Goal: Information Seeking & Learning: Learn about a topic

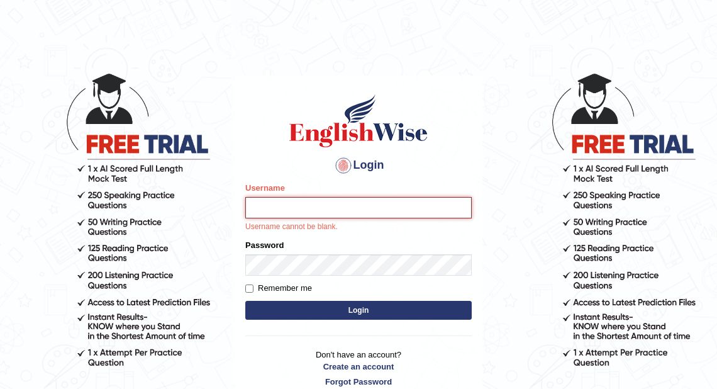
click at [294, 213] on input "Username" at bounding box center [358, 207] width 226 height 21
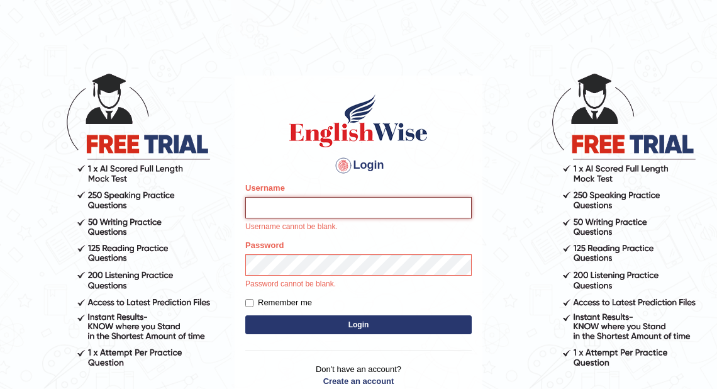
type input "j"
type input "Jaehun"
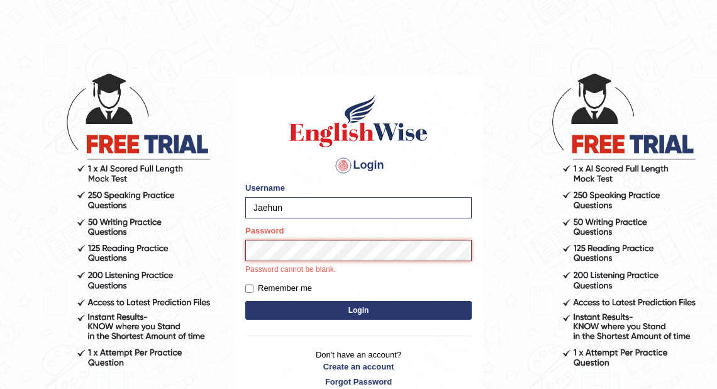
click at [245, 301] on button "Login" at bounding box center [358, 310] width 226 height 19
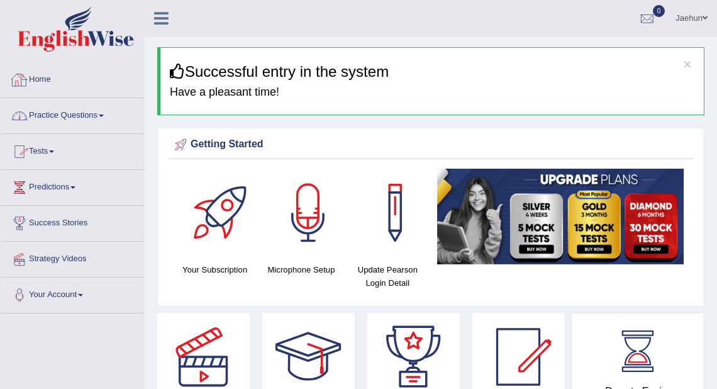
click at [87, 114] on link "Practice Questions" at bounding box center [72, 113] width 143 height 31
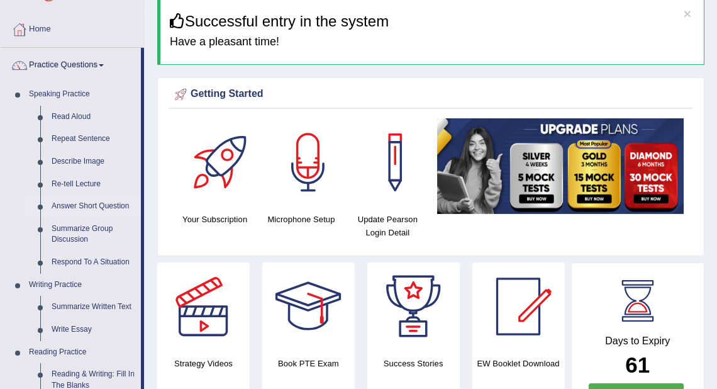
scroll to position [101, 0]
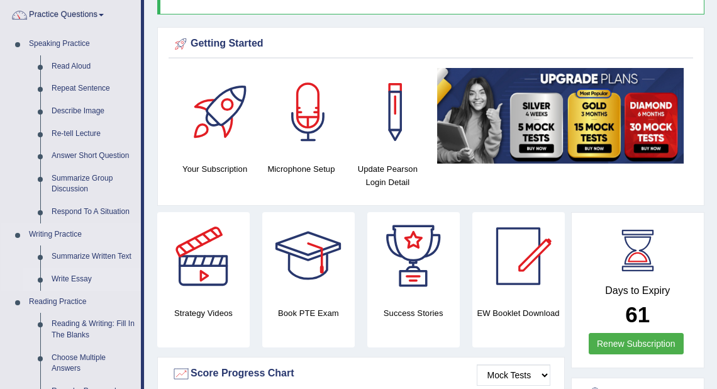
click at [88, 278] on link "Write Essay" at bounding box center [93, 279] width 95 height 23
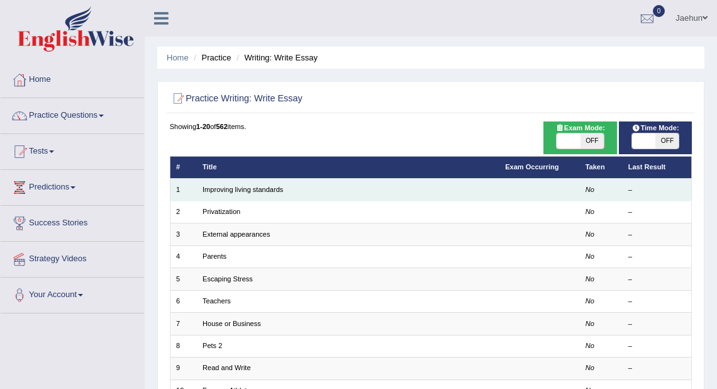
click at [250, 194] on td "Improving living standards" at bounding box center [348, 190] width 303 height 22
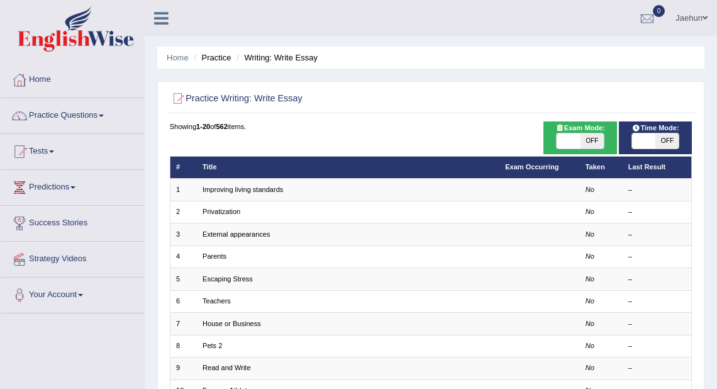
click at [657, 140] on span "OFF" at bounding box center [666, 140] width 23 height 15
checkbox input "true"
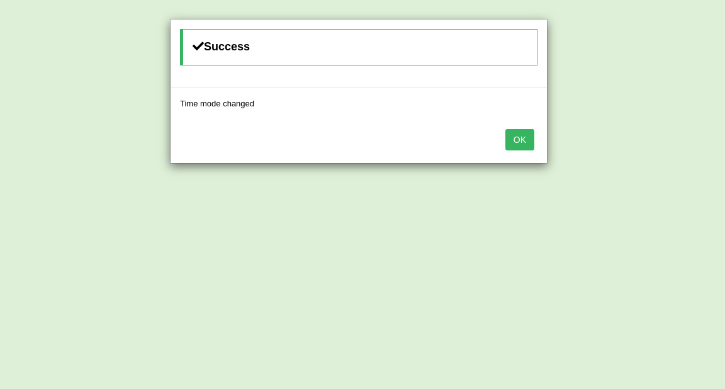
click at [532, 146] on button "OK" at bounding box center [519, 139] width 29 height 21
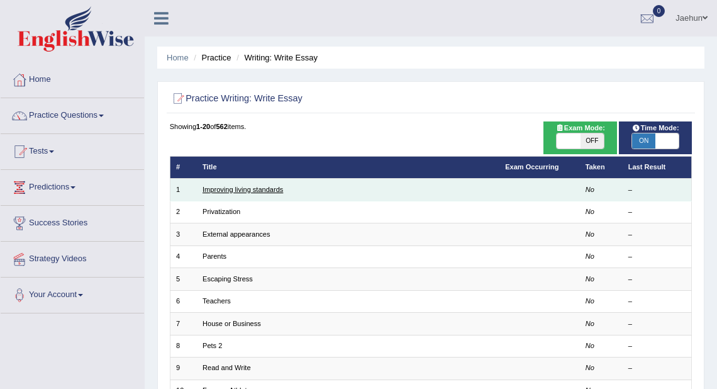
click at [258, 189] on link "Improving living standards" at bounding box center [243, 190] width 81 height 8
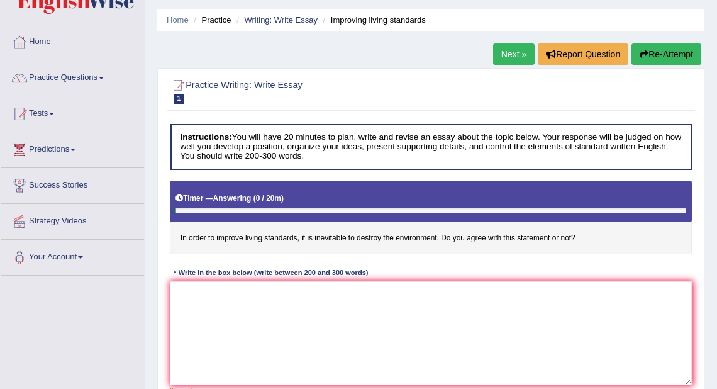
scroll to position [101, 0]
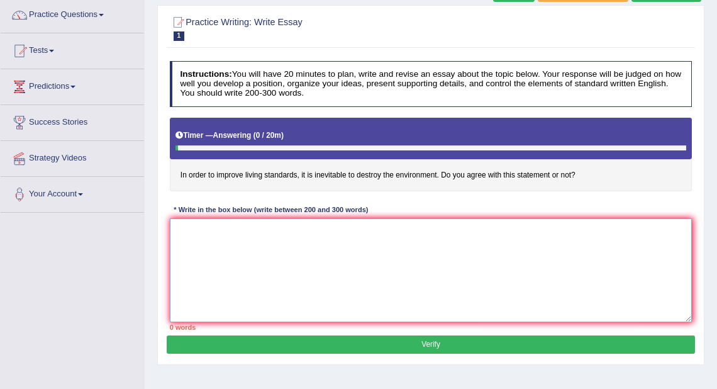
click at [372, 255] on textarea at bounding box center [431, 270] width 523 height 104
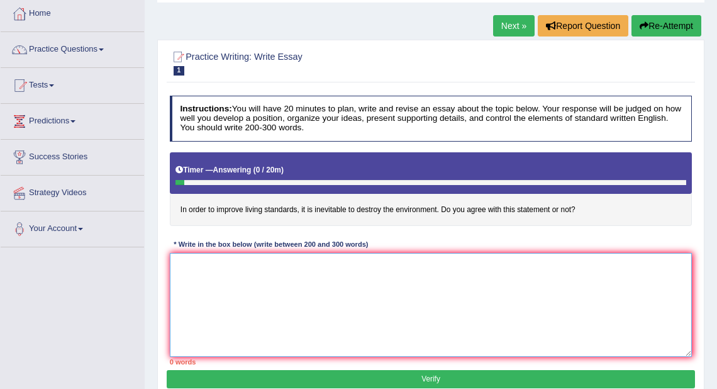
scroll to position [50, 0]
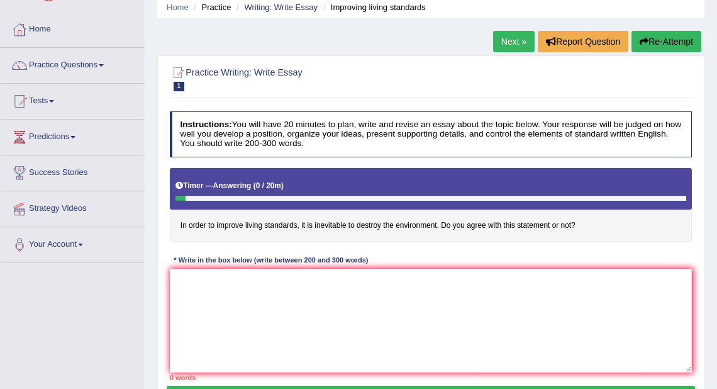
click at [523, 43] on link "Next »" at bounding box center [514, 41] width 42 height 21
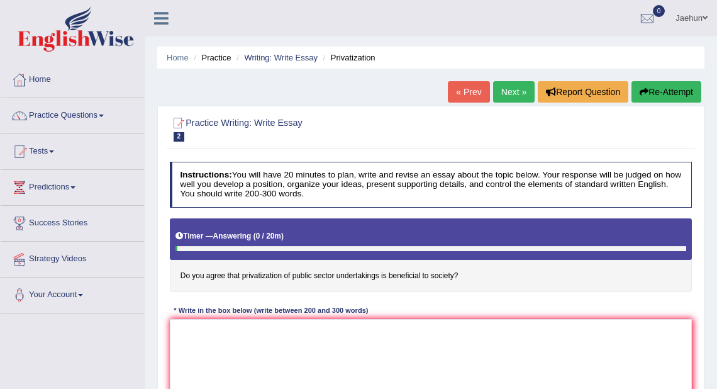
click at [508, 94] on link "Next »" at bounding box center [514, 91] width 42 height 21
click at [518, 96] on link "Next »" at bounding box center [514, 91] width 42 height 21
click at [506, 96] on link "Next »" at bounding box center [514, 91] width 42 height 21
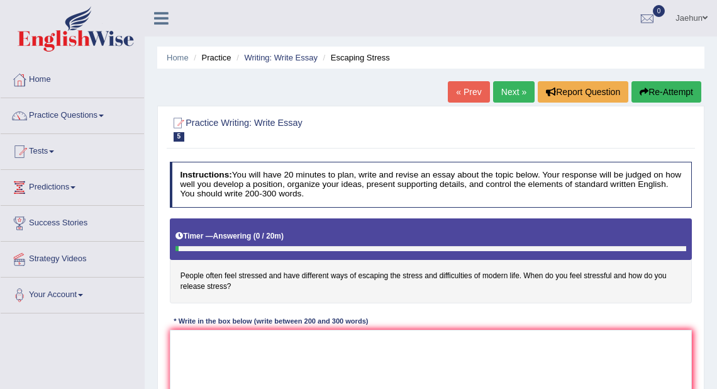
click at [503, 101] on link "Next »" at bounding box center [514, 91] width 42 height 21
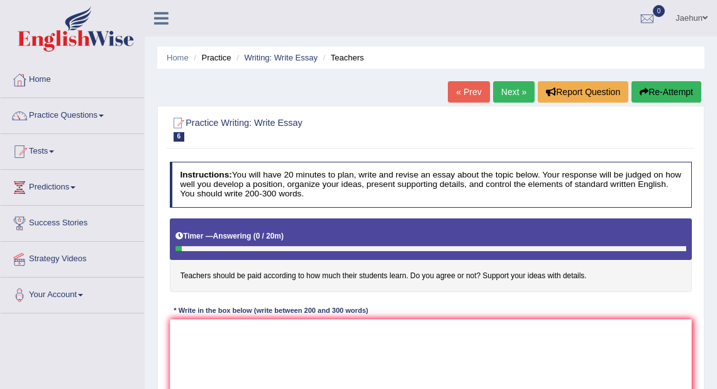
click at [520, 100] on link "Next »" at bounding box center [514, 91] width 42 height 21
click at [512, 94] on link "Next »" at bounding box center [514, 91] width 42 height 21
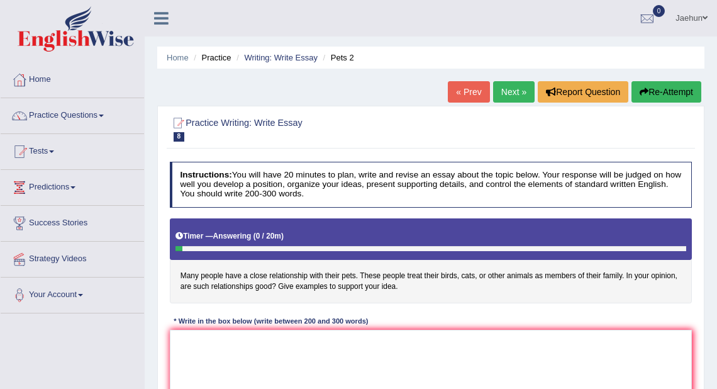
click at [515, 94] on link "Next »" at bounding box center [514, 91] width 42 height 21
click at [518, 91] on link "Next »" at bounding box center [514, 91] width 42 height 21
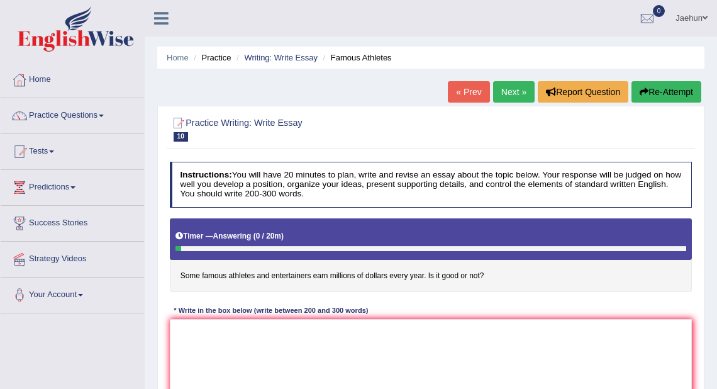
scroll to position [50, 0]
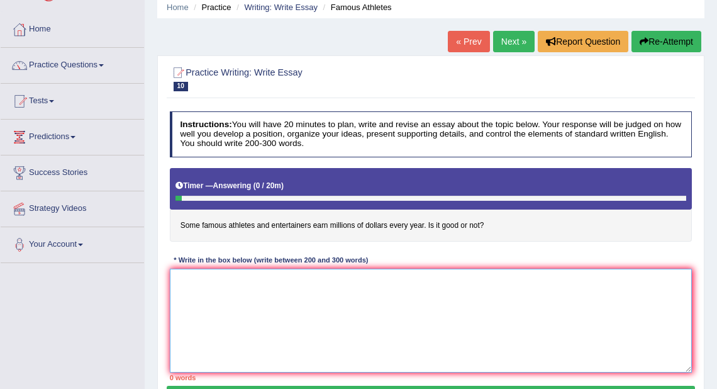
click at [381, 282] on textarea at bounding box center [431, 321] width 523 height 104
type textarea "t"
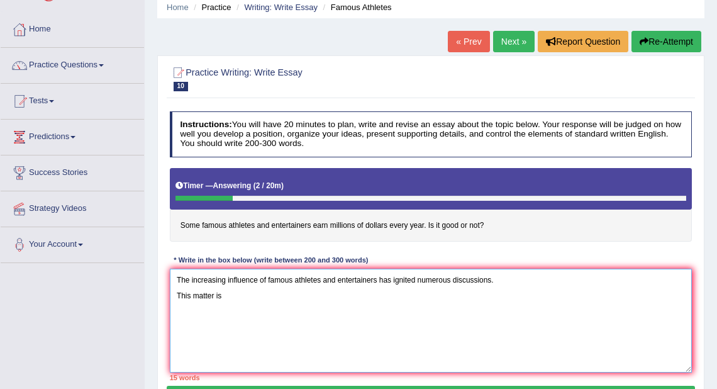
type textarea "The increasing influence of famous athletes and entertainers has ignited numero…"
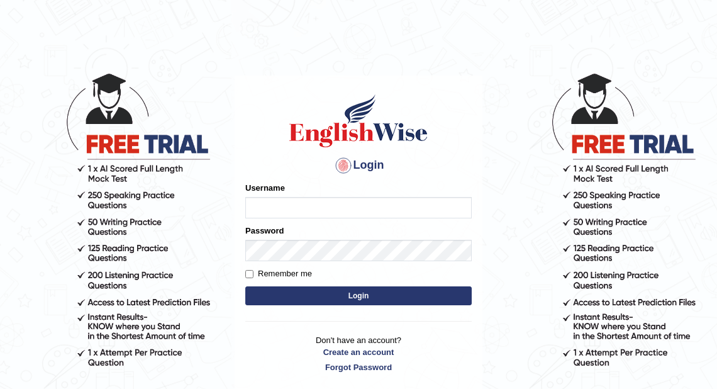
click at [245, 286] on button "Login" at bounding box center [358, 295] width 226 height 19
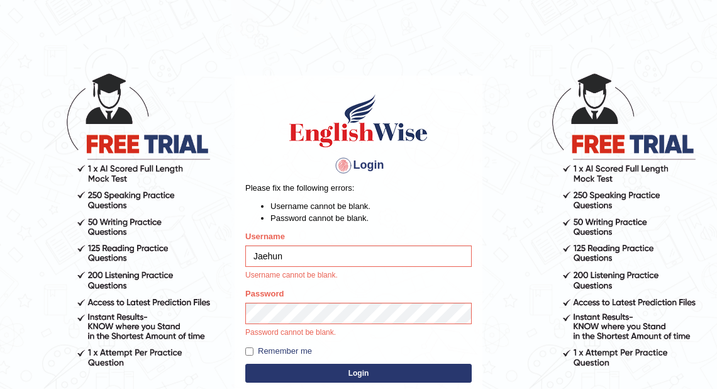
type input "Jaehun"
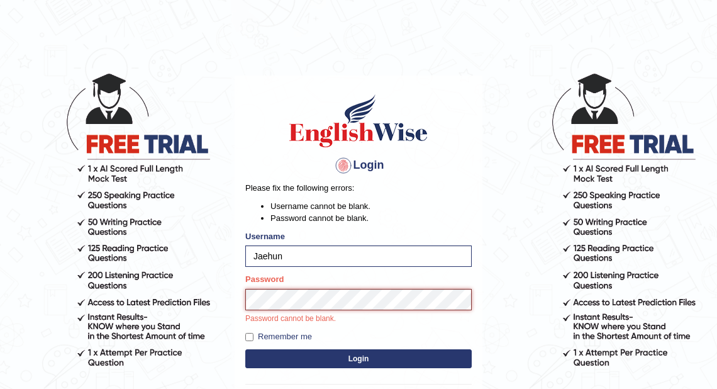
click at [245, 349] on button "Login" at bounding box center [358, 358] width 226 height 19
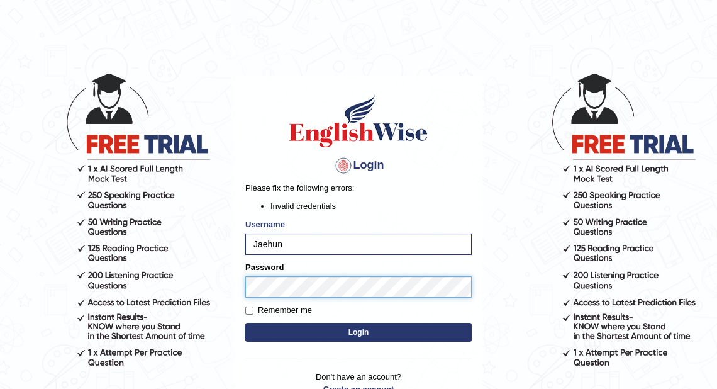
click at [153, 293] on body "Login Please fix the following errors: Invalid credentials Username Jaehun Pass…" at bounding box center [358, 230] width 717 height 389
click at [245, 323] on button "Login" at bounding box center [358, 332] width 226 height 19
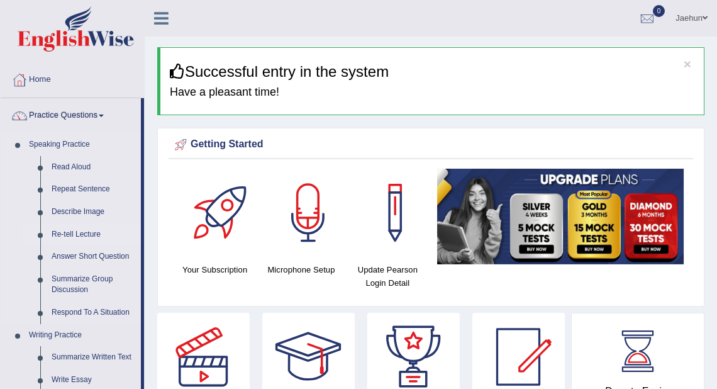
scroll to position [50, 0]
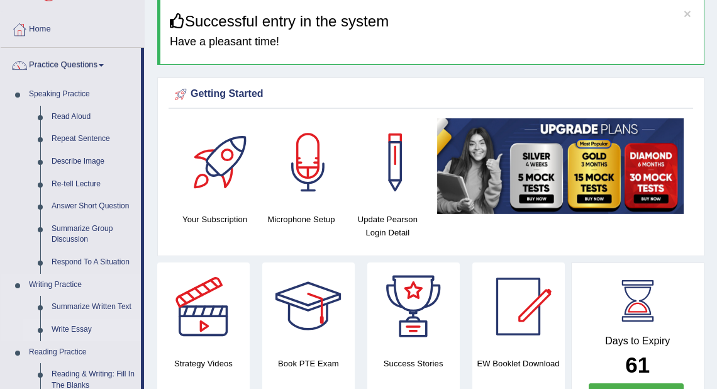
click at [74, 329] on link "Write Essay" at bounding box center [93, 329] width 95 height 23
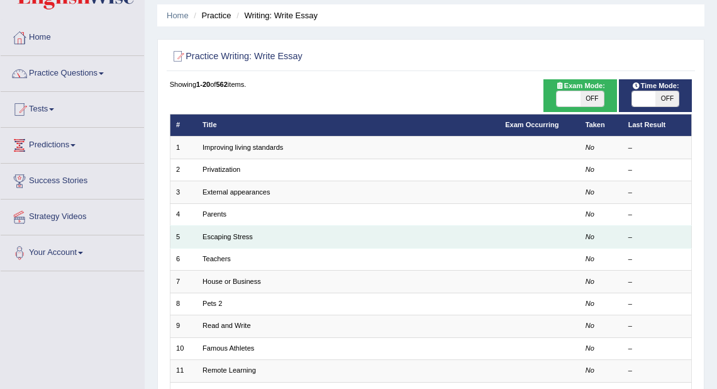
scroll to position [101, 0]
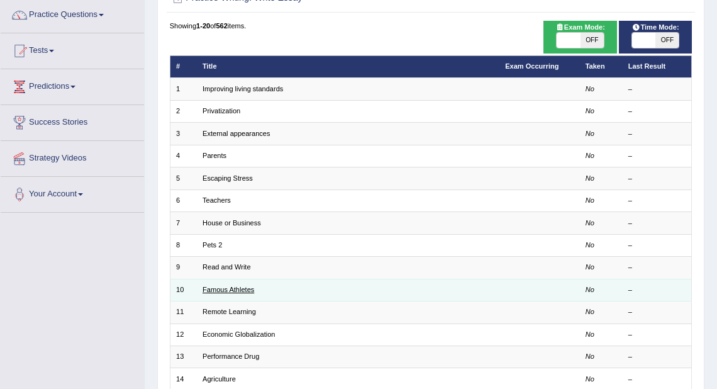
click at [241, 287] on link "Famous Athletes" at bounding box center [229, 290] width 52 height 8
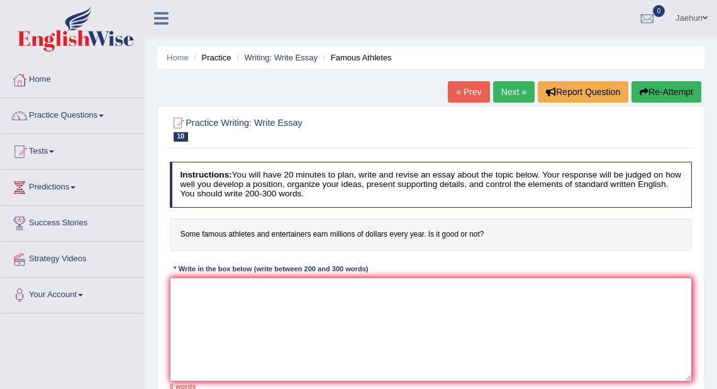
click at [294, 296] on textarea at bounding box center [431, 329] width 523 height 104
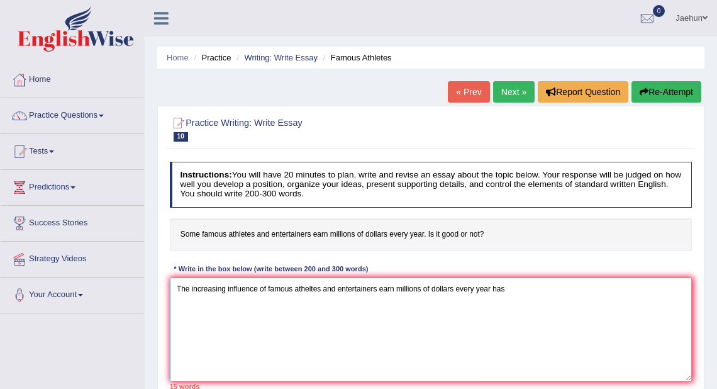
drag, startPoint x: 378, startPoint y: 290, endPoint x: 510, endPoint y: 294, distance: 132.2
click at [510, 294] on textarea "The increasing influence of famous atheltes and entertainers earn millions of d…" at bounding box center [431, 329] width 523 height 104
type textarea "The increasing influence of famous atheltes and entertainers has ignited numero…"
click at [64, 123] on link "Practice Questions" at bounding box center [72, 113] width 143 height 31
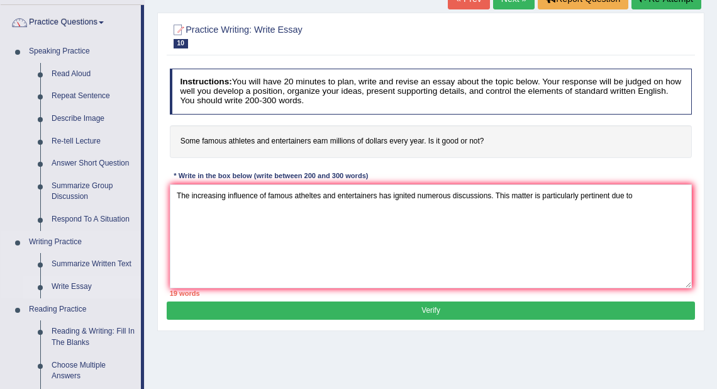
scroll to position [101, 0]
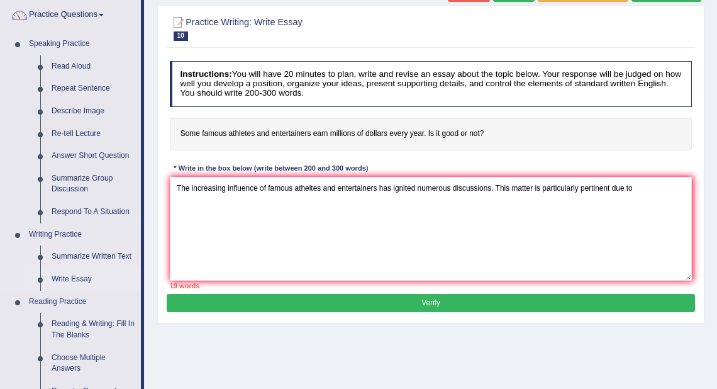
click at [79, 282] on link "Write Essay" at bounding box center [93, 279] width 95 height 23
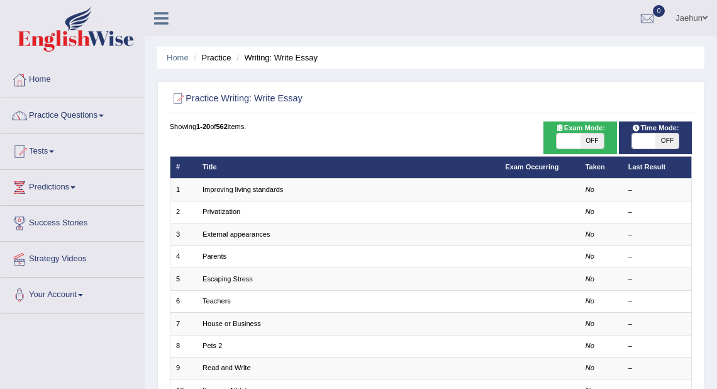
click at [667, 142] on span "OFF" at bounding box center [666, 140] width 23 height 15
checkbox input "true"
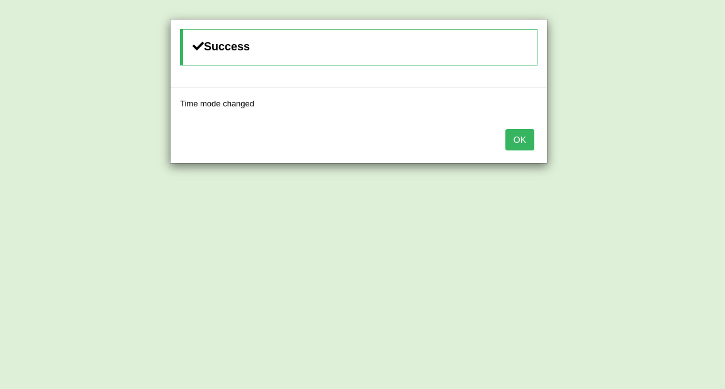
click at [513, 143] on button "OK" at bounding box center [519, 139] width 29 height 21
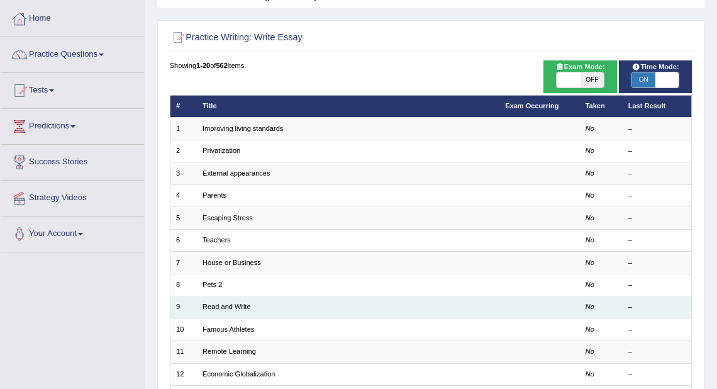
scroll to position [151, 0]
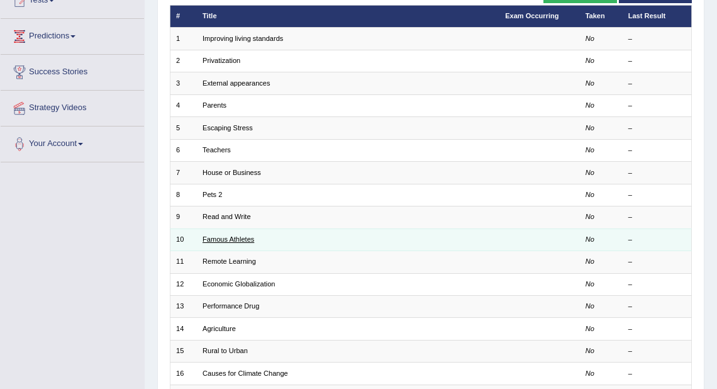
click at [232, 241] on link "Famous Athletes" at bounding box center [229, 239] width 52 height 8
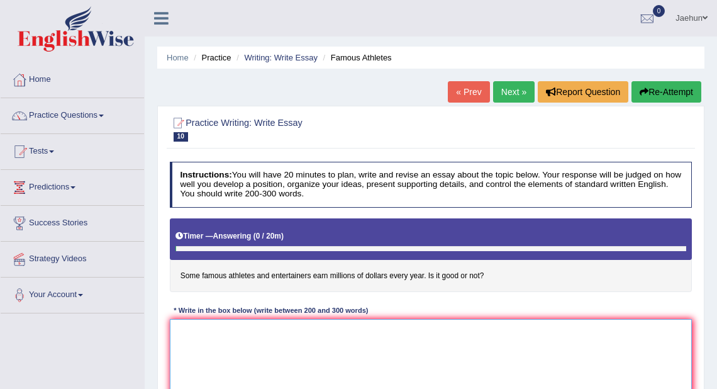
drag, startPoint x: 0, startPoint y: 0, endPoint x: 346, endPoint y: 337, distance: 483.1
click at [346, 337] on textarea at bounding box center [431, 371] width 523 height 104
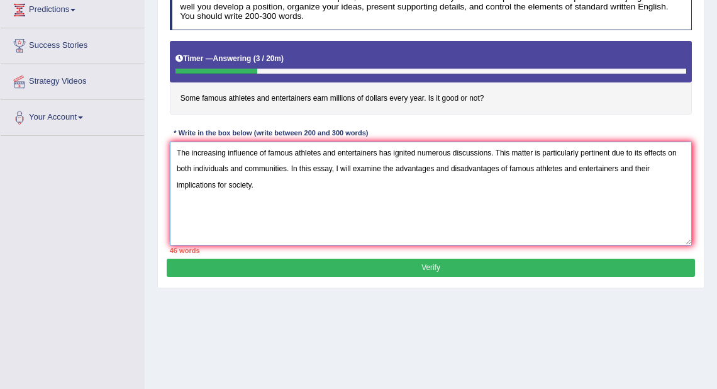
scroll to position [159, 0]
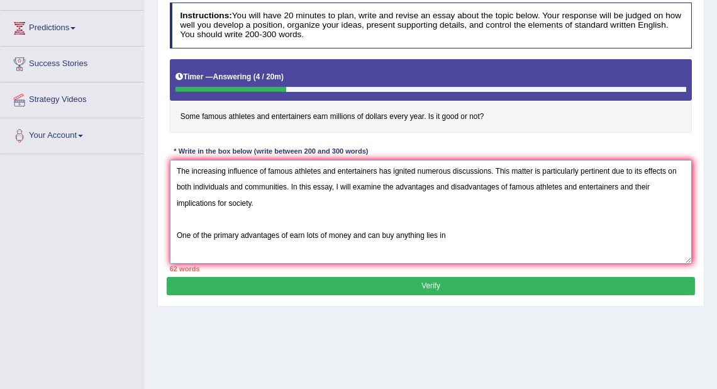
drag, startPoint x: 291, startPoint y: 237, endPoint x: 454, endPoint y: 248, distance: 162.7
click at [454, 248] on textarea "The increasing influence of famous athletes and entertainers has ignited numero…" at bounding box center [431, 212] width 523 height 104
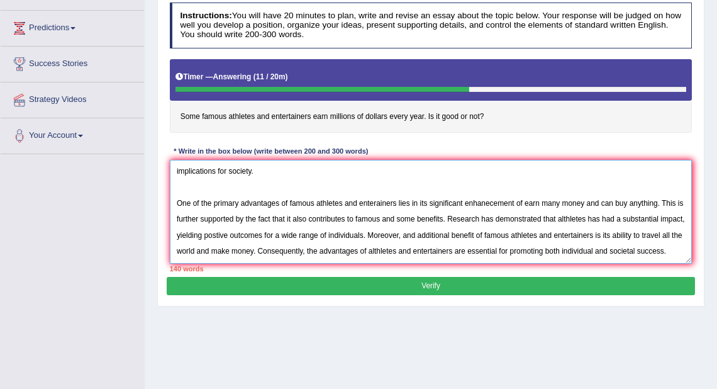
scroll to position [86, 0]
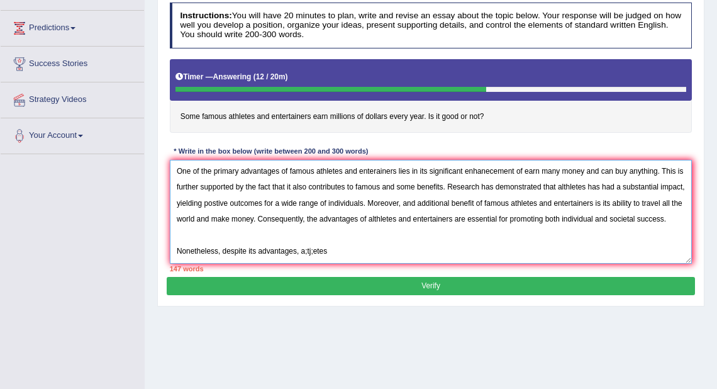
click at [336, 252] on textarea "The increasing influence of famous athletes and entertainers has ignited numero…" at bounding box center [431, 212] width 523 height 104
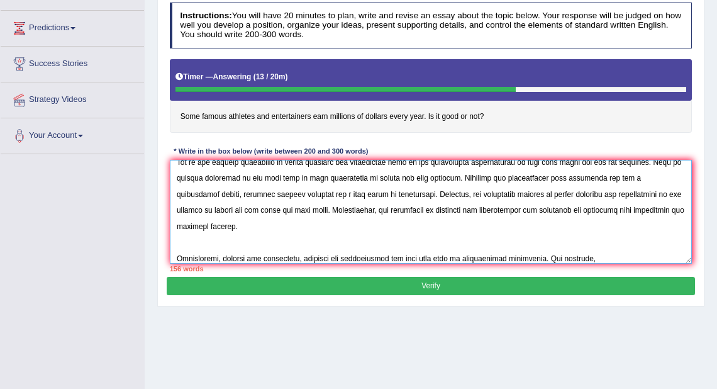
scroll to position [94, 0]
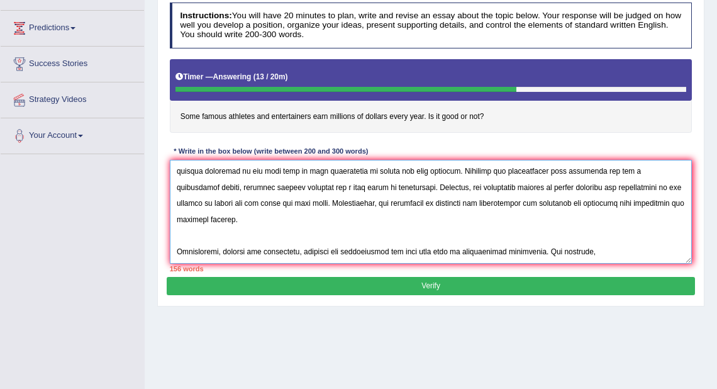
drag, startPoint x: 302, startPoint y: 255, endPoint x: 382, endPoint y: 257, distance: 79.9
click at [382, 257] on textarea at bounding box center [431, 212] width 523 height 104
click at [594, 250] on textarea at bounding box center [431, 212] width 523 height 104
paste textarea "athletes and entertainers"
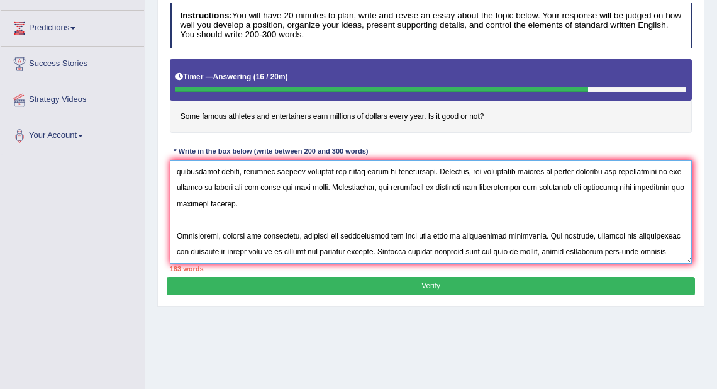
scroll to position [123, 0]
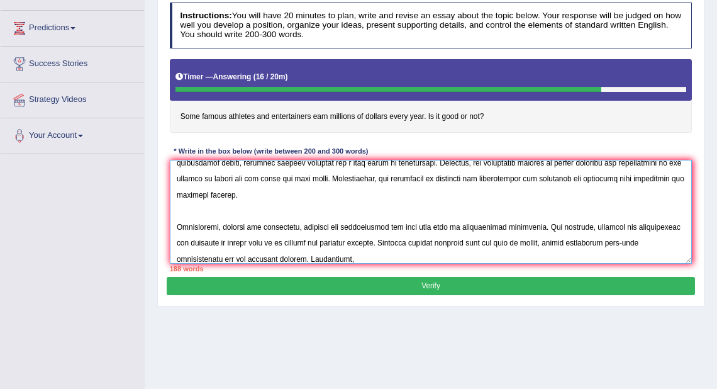
drag, startPoint x: 584, startPoint y: 226, endPoint x: 667, endPoint y: 229, distance: 82.5
click at [667, 229] on textarea at bounding box center [431, 212] width 523 height 104
click at [475, 259] on textarea at bounding box center [431, 212] width 523 height 104
paste textarea "athletes and entertainers"
click at [345, 255] on textarea at bounding box center [431, 212] width 523 height 104
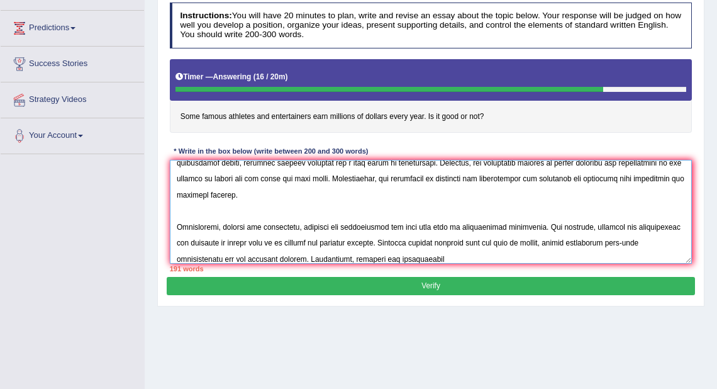
click at [437, 259] on textarea at bounding box center [431, 212] width 523 height 104
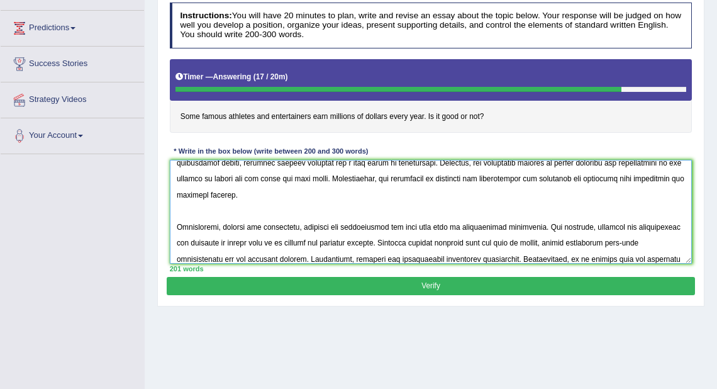
scroll to position [142, 0]
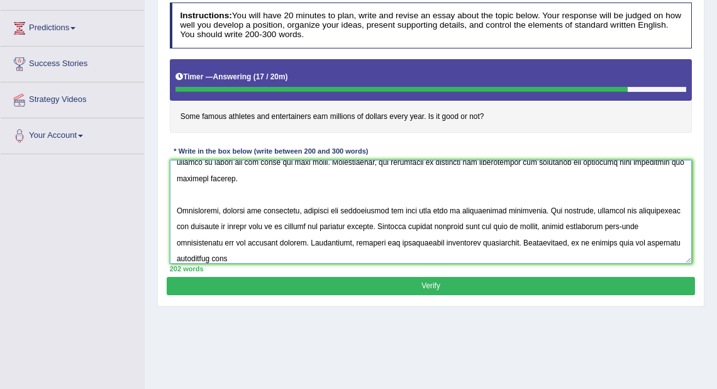
click at [559, 216] on textarea at bounding box center [431, 212] width 523 height 104
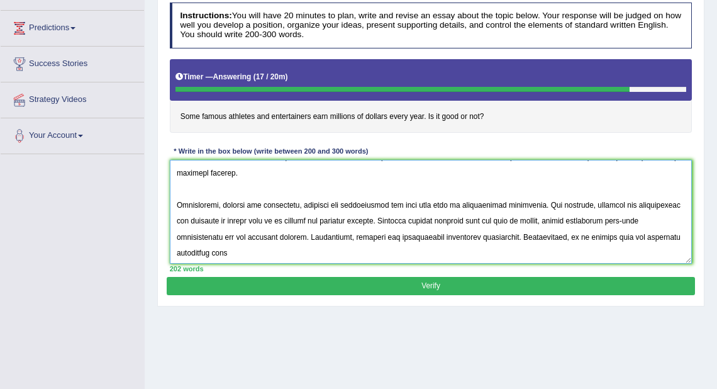
scroll to position [151, 0]
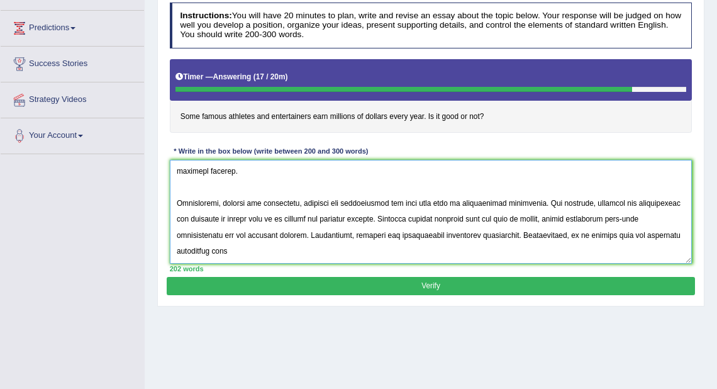
click at [603, 209] on textarea at bounding box center [431, 212] width 523 height 104
click at [384, 221] on textarea at bounding box center [431, 212] width 523 height 104
click at [503, 219] on textarea at bounding box center [431, 212] width 523 height 104
click at [471, 219] on textarea at bounding box center [431, 212] width 523 height 104
click at [496, 219] on textarea at bounding box center [431, 212] width 523 height 104
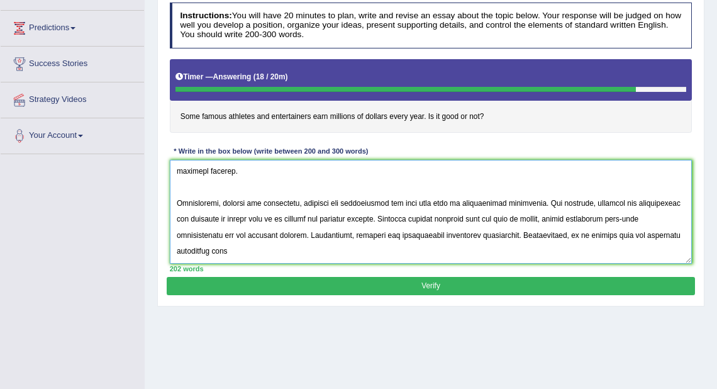
click at [520, 218] on textarea at bounding box center [431, 212] width 523 height 104
click at [540, 218] on textarea at bounding box center [431, 212] width 523 height 104
click at [500, 218] on textarea at bounding box center [431, 212] width 523 height 104
click at [470, 219] on textarea at bounding box center [431, 212] width 523 height 104
click at [501, 221] on textarea at bounding box center [431, 212] width 523 height 104
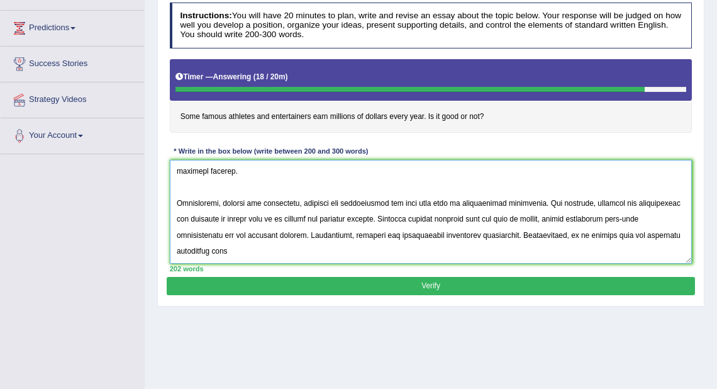
click at [564, 221] on textarea at bounding box center [431, 212] width 523 height 104
click at [501, 237] on textarea at bounding box center [431, 212] width 523 height 104
click at [513, 238] on textarea at bounding box center [431, 212] width 523 height 104
click at [574, 234] on textarea at bounding box center [431, 212] width 523 height 104
click at [449, 247] on textarea at bounding box center [431, 212] width 523 height 104
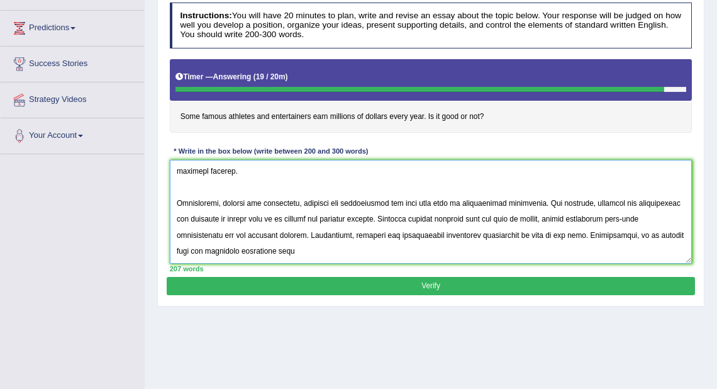
drag, startPoint x: 586, startPoint y: 203, endPoint x: 637, endPoint y: 206, distance: 51.6
click at [637, 206] on textarea at bounding box center [431, 212] width 523 height 104
drag, startPoint x: 584, startPoint y: 203, endPoint x: 669, endPoint y: 206, distance: 85.6
click at [669, 206] on textarea at bounding box center [431, 212] width 523 height 104
click at [334, 252] on textarea at bounding box center [431, 212] width 523 height 104
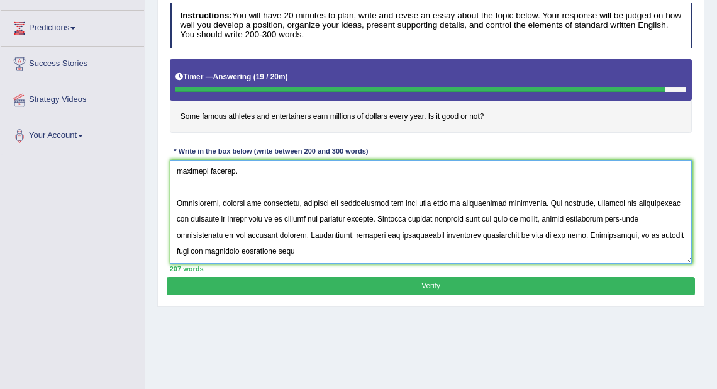
paste textarea "athletes and entertainers"
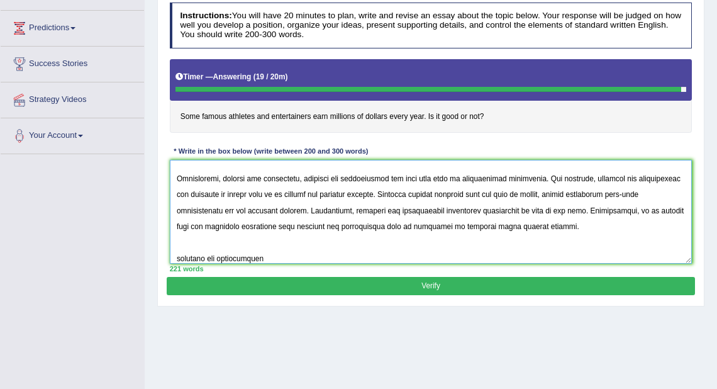
click at [181, 259] on textarea at bounding box center [431, 212] width 523 height 104
click at [264, 252] on textarea at bounding box center [431, 212] width 523 height 104
type textarea "The increasing influence of famous athletes and entertainers has ignited numero…"
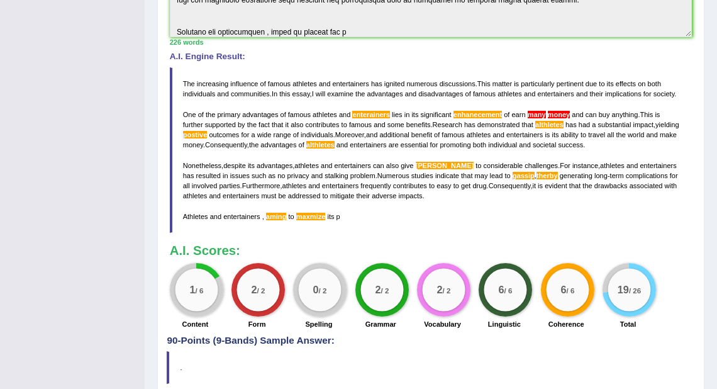
scroll to position [420, 0]
